Goal: Information Seeking & Learning: Check status

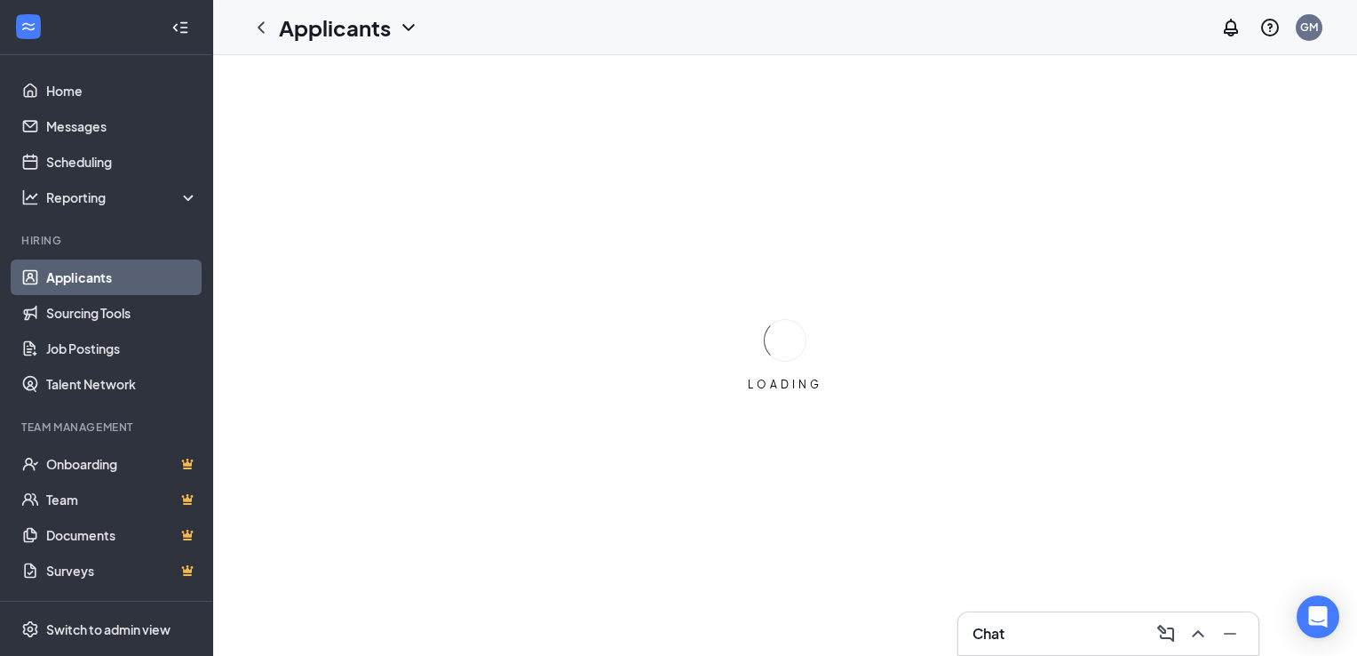
click at [72, 281] on link "Applicants" at bounding box center [122, 277] width 152 height 36
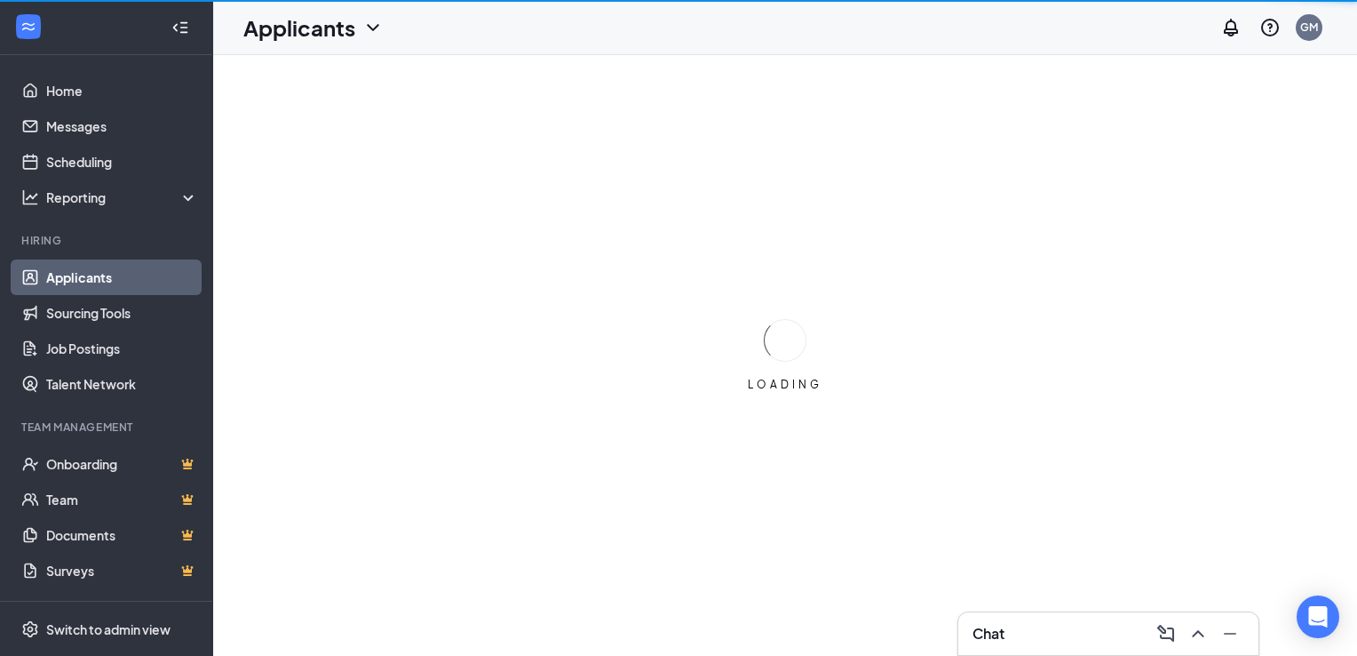
click at [72, 281] on link "Applicants" at bounding box center [122, 277] width 152 height 36
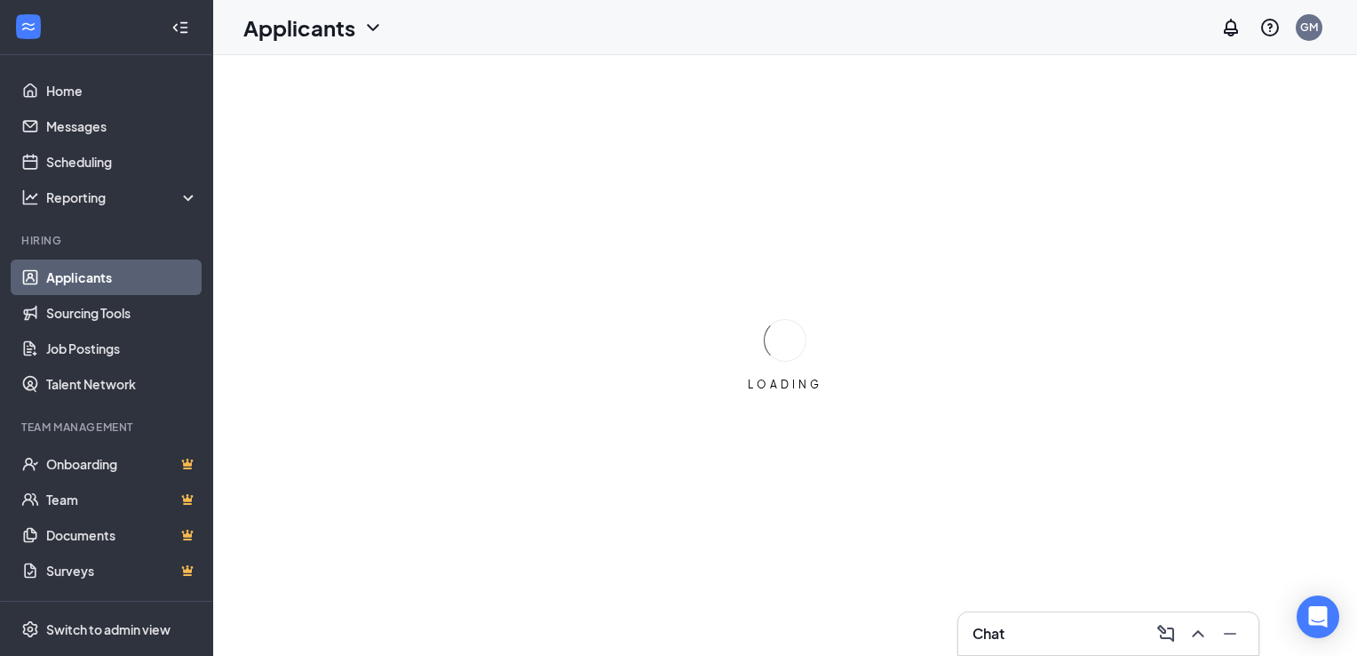
click at [72, 281] on link "Applicants" at bounding box center [122, 277] width 152 height 36
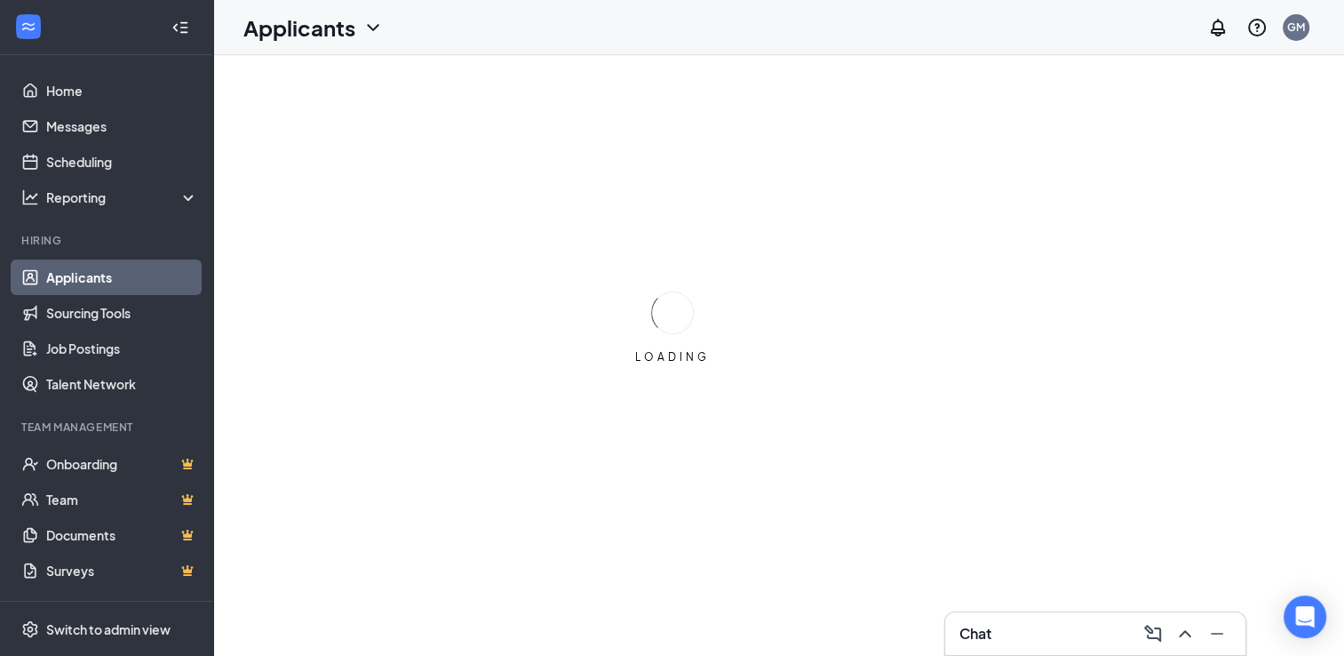
click at [72, 281] on link "Applicants" at bounding box center [122, 277] width 152 height 36
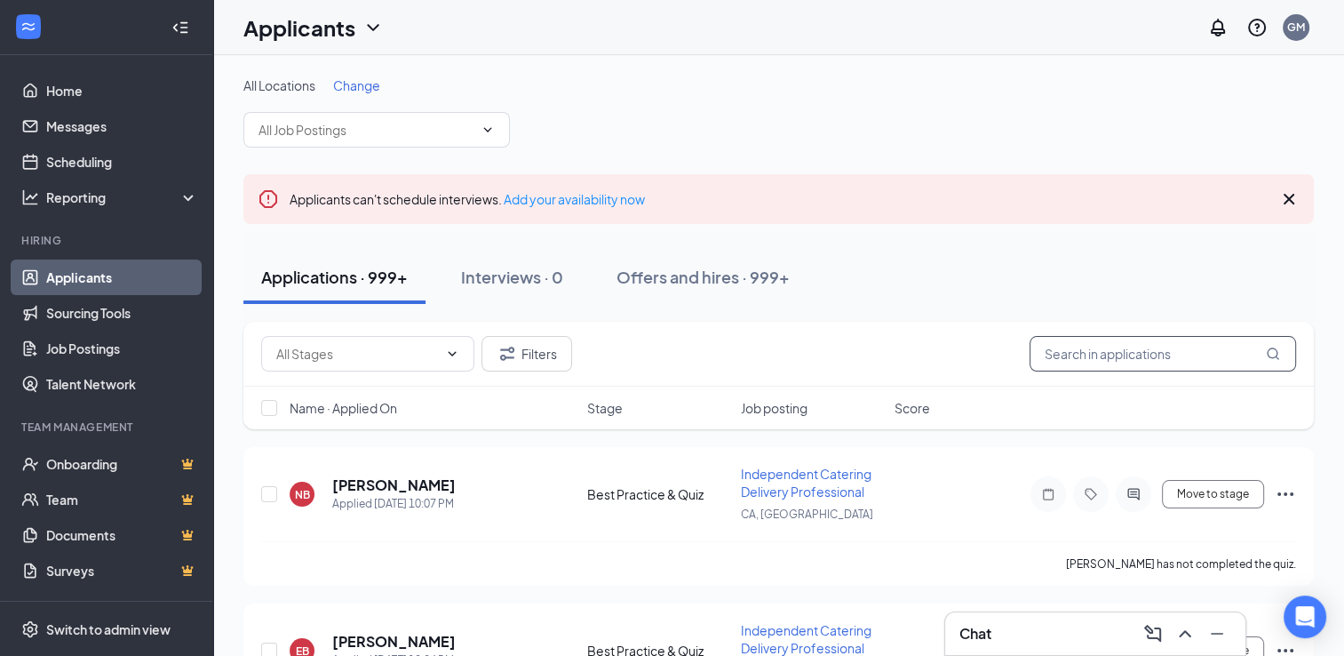
click at [1092, 361] on input "text" at bounding box center [1163, 354] width 267 height 36
paste input "[EMAIL_ADDRESS][DOMAIN_NAME]"
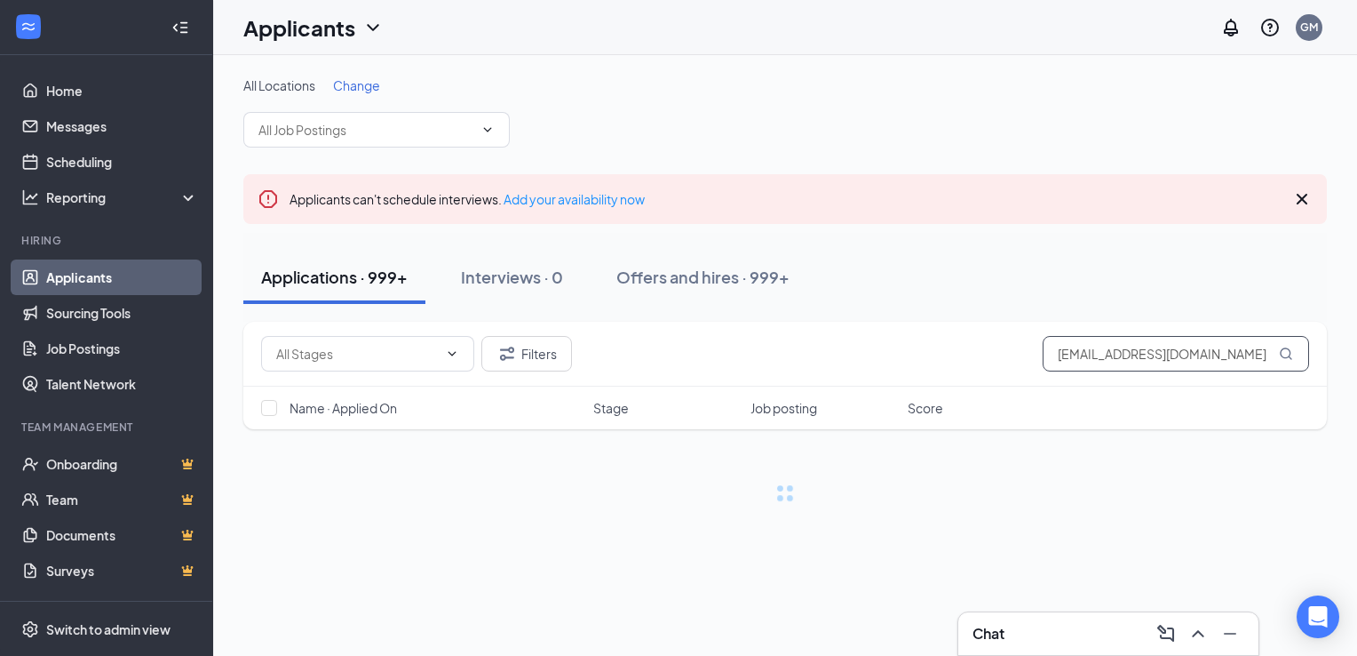
type input "[EMAIL_ADDRESS][DOMAIN_NAME]"
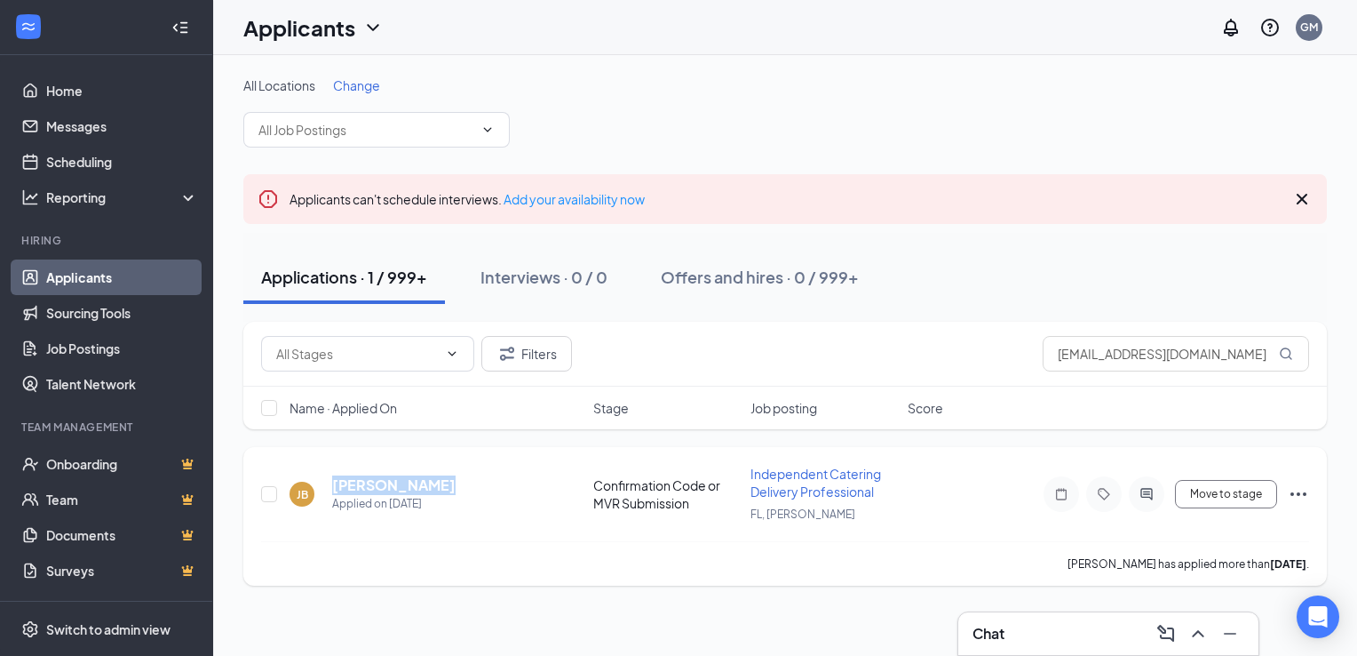
drag, startPoint x: 474, startPoint y: 485, endPoint x: 328, endPoint y: 488, distance: 146.6
click at [328, 488] on div "[PERSON_NAME] [PERSON_NAME] Applied on [DATE]" at bounding box center [436, 493] width 293 height 37
copy h5 "[PERSON_NAME]"
